Goal: Transaction & Acquisition: Purchase product/service

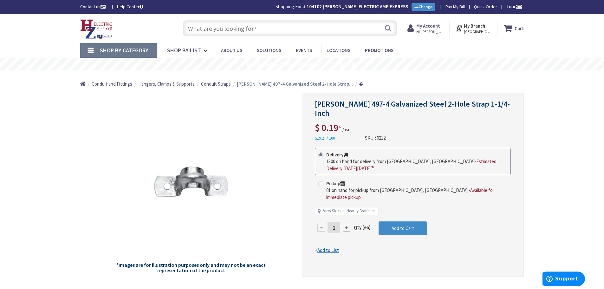
click at [302, 30] on input "text" at bounding box center [290, 28] width 214 height 16
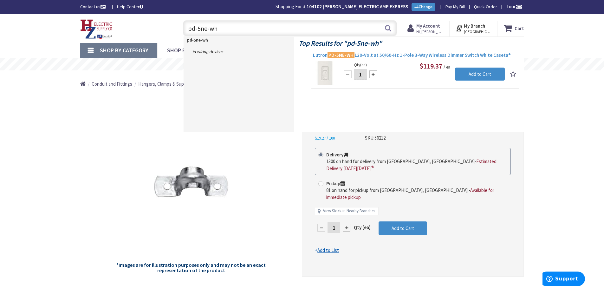
type input "pd-5ne-wh"
click at [361, 53] on span "Lutron PD-5NE-WH 120-Volt at 50/60-Hz 1-Pole 3-Way Wireless Dimmer Switch White…" at bounding box center [415, 55] width 205 height 6
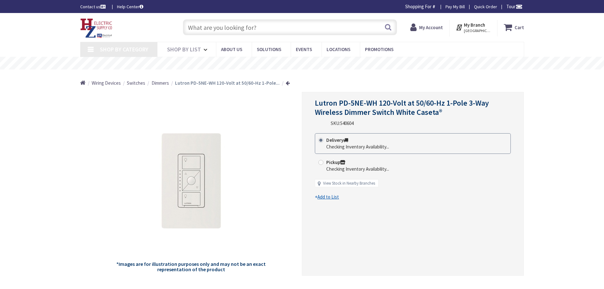
type input "[PERSON_NAME][GEOGRAPHIC_DATA], [GEOGRAPHIC_DATA]"
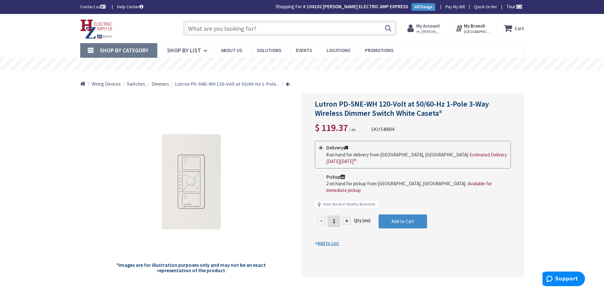
click at [264, 33] on input "text" at bounding box center [290, 28] width 214 height 16
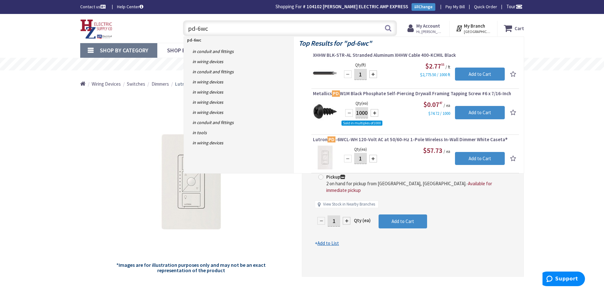
type input "pd-6wcl"
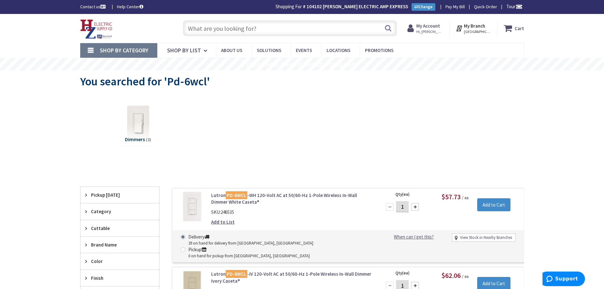
click at [265, 32] on input "text" at bounding box center [290, 28] width 214 height 16
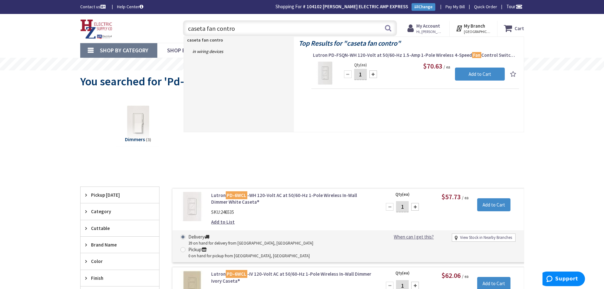
type input "caseta fan control"
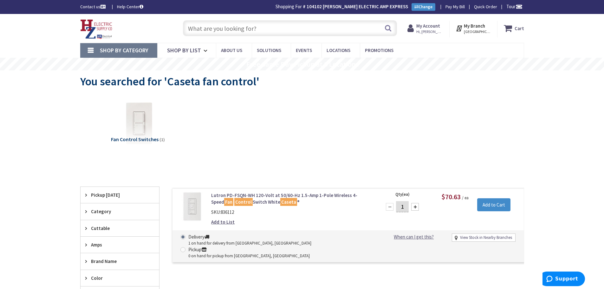
click at [276, 27] on input "text" at bounding box center [290, 28] width 214 height 16
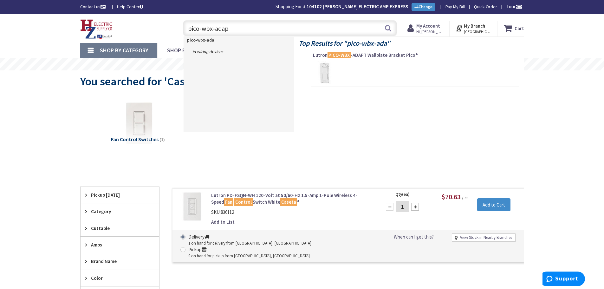
type input "pico-wbx-adapt"
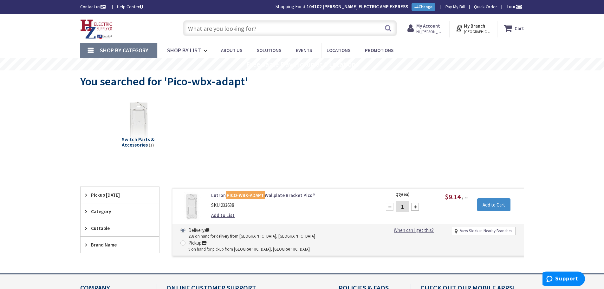
click at [285, 26] on input "text" at bounding box center [290, 28] width 214 height 16
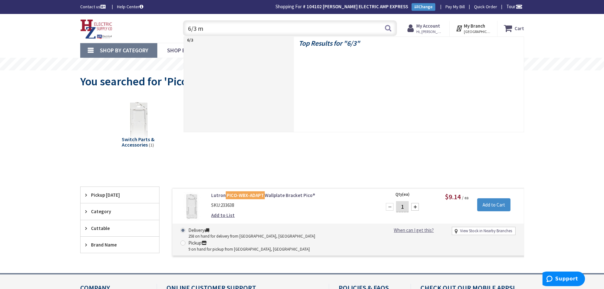
type input "6/3 mc"
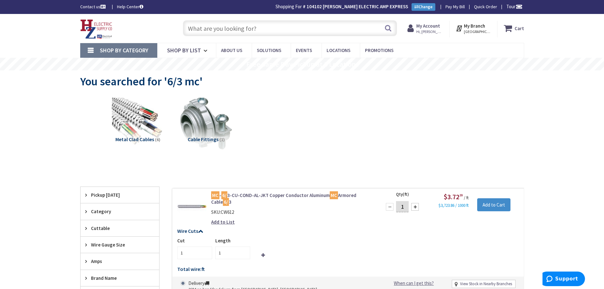
click at [312, 33] on input "text" at bounding box center [290, 28] width 214 height 16
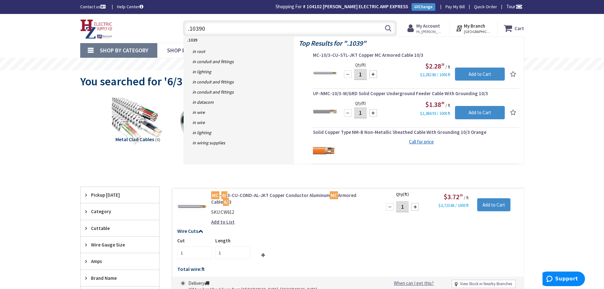
type input ".103906"
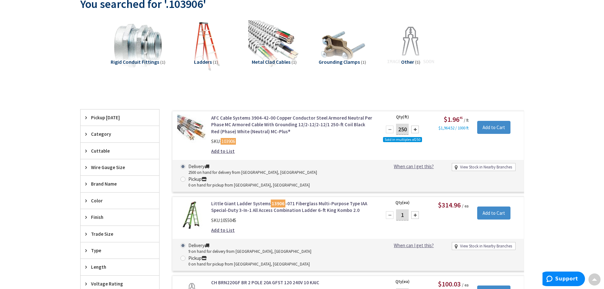
scroll to position [64, 0]
